Goal: Information Seeking & Learning: Learn about a topic

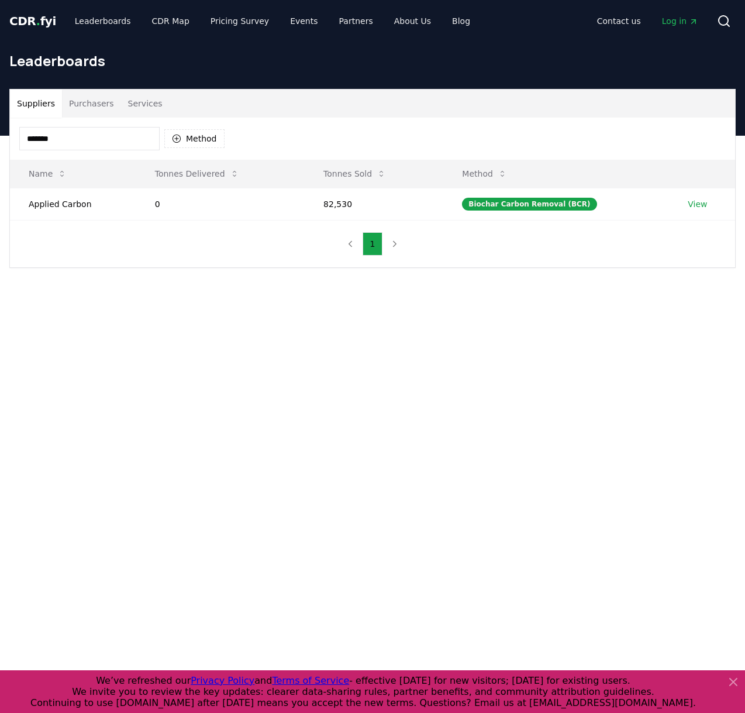
type input "*******"
click at [36, 24] on span "." at bounding box center [38, 21] width 4 height 14
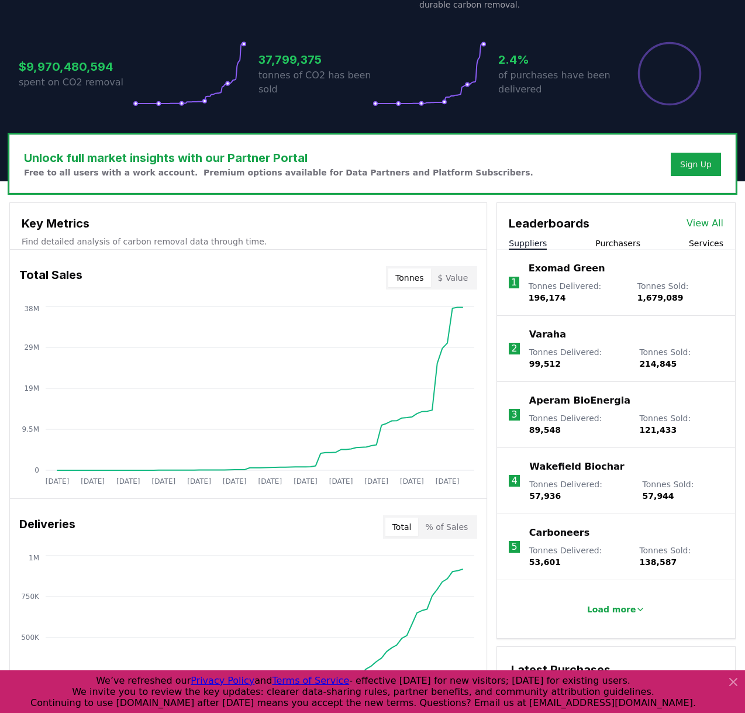
scroll to position [227, 0]
click at [230, 157] on h3 "Unlock full market insights with our Partner Portal" at bounding box center [278, 157] width 509 height 18
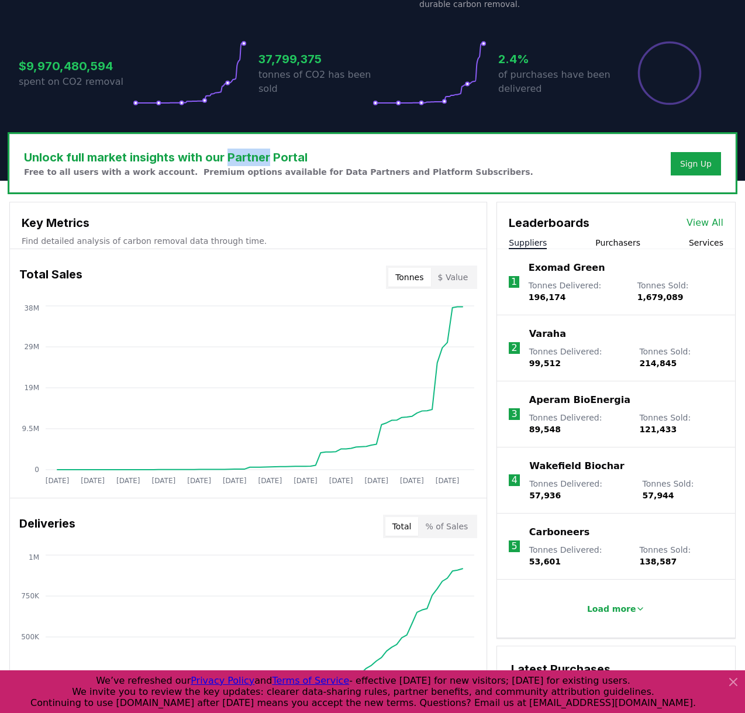
click at [230, 157] on h3 "Unlock full market insights with our Partner Portal" at bounding box center [278, 157] width 509 height 18
click at [159, 157] on h3 "Unlock full market insights with our Partner Portal" at bounding box center [278, 157] width 509 height 18
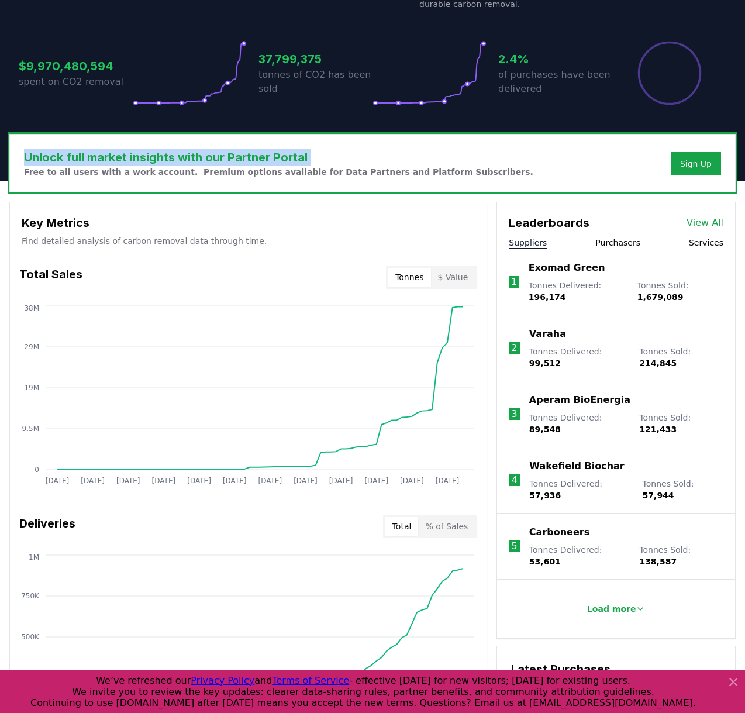
click at [159, 157] on h3 "Unlock full market insights with our Partner Portal" at bounding box center [278, 157] width 509 height 18
click at [167, 157] on h3 "Unlock full market insights with our Partner Portal" at bounding box center [278, 157] width 509 height 18
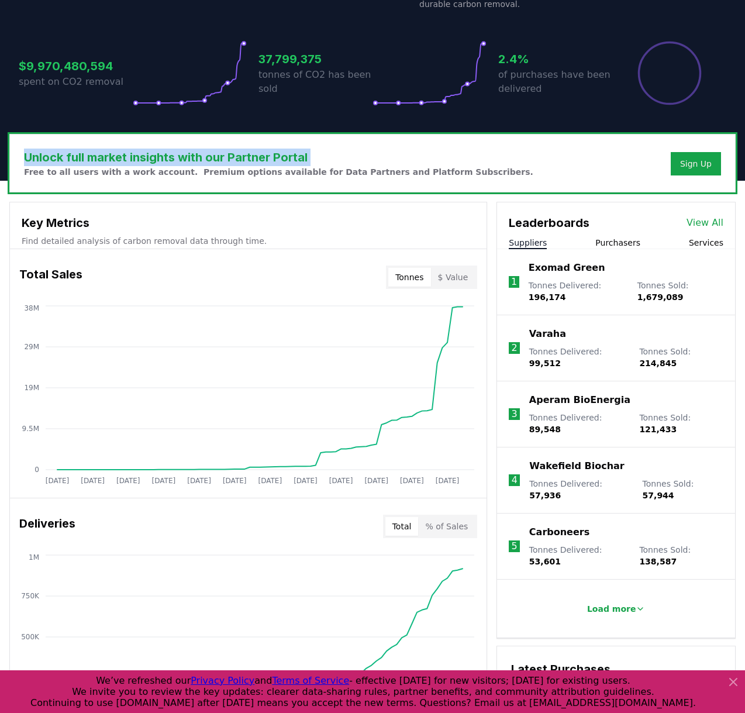
click at [167, 157] on h3 "Unlock full market insights with our Partner Portal" at bounding box center [278, 157] width 509 height 18
